Goal: Entertainment & Leisure: Consume media (video, audio)

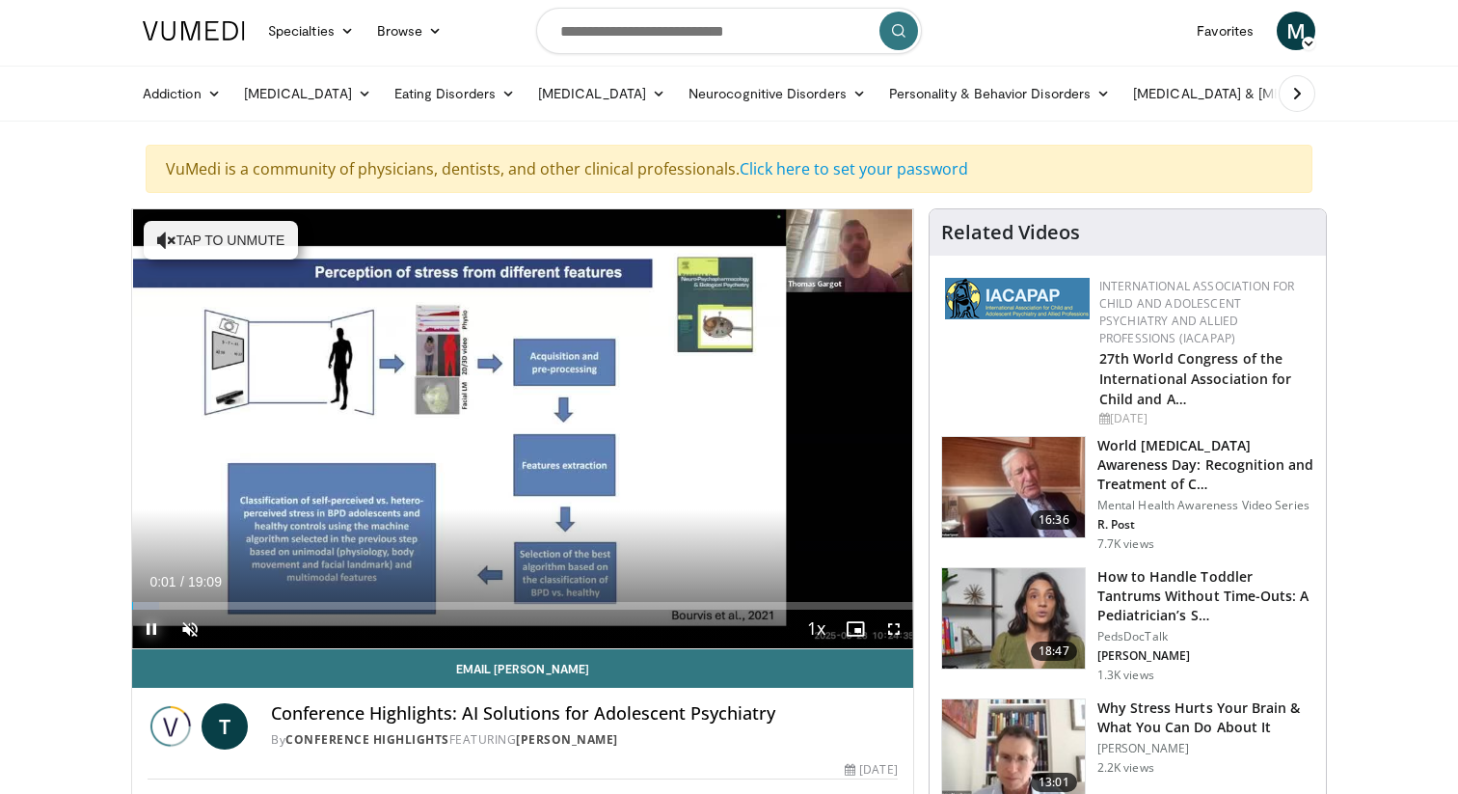
click at [150, 633] on span "Video Player" at bounding box center [151, 629] width 39 height 39
